Goal: Task Accomplishment & Management: Complete application form

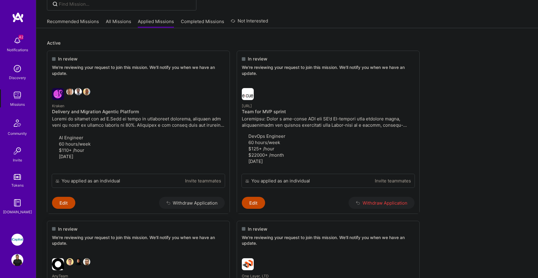
scroll to position [43, 0]
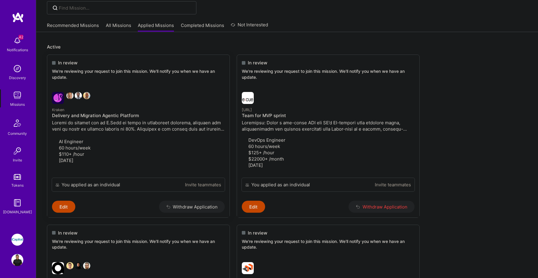
click at [142, 155] on p "$110+ /hour" at bounding box center [138, 154] width 173 height 6
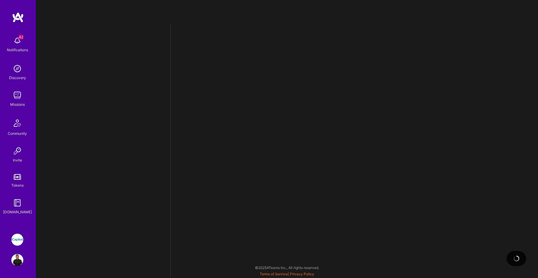
click at [142, 155] on div at bounding box center [103, 151] width 135 height 254
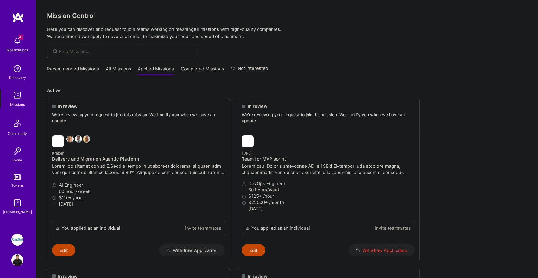
click at [74, 68] on link "Recommended Missions" at bounding box center [73, 71] width 52 height 10
